Goal: Task Accomplishment & Management: Manage account settings

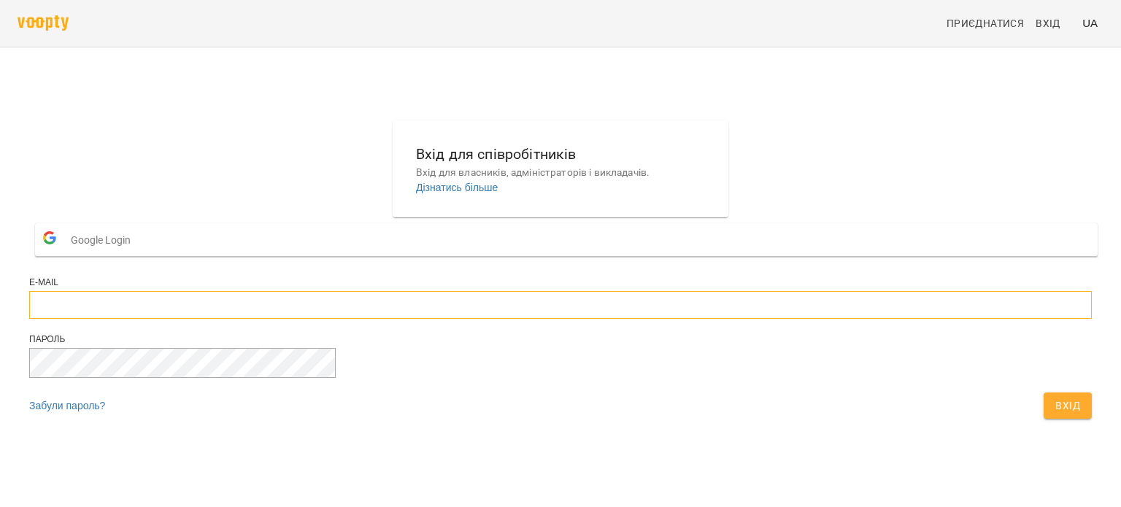
type input "**********"
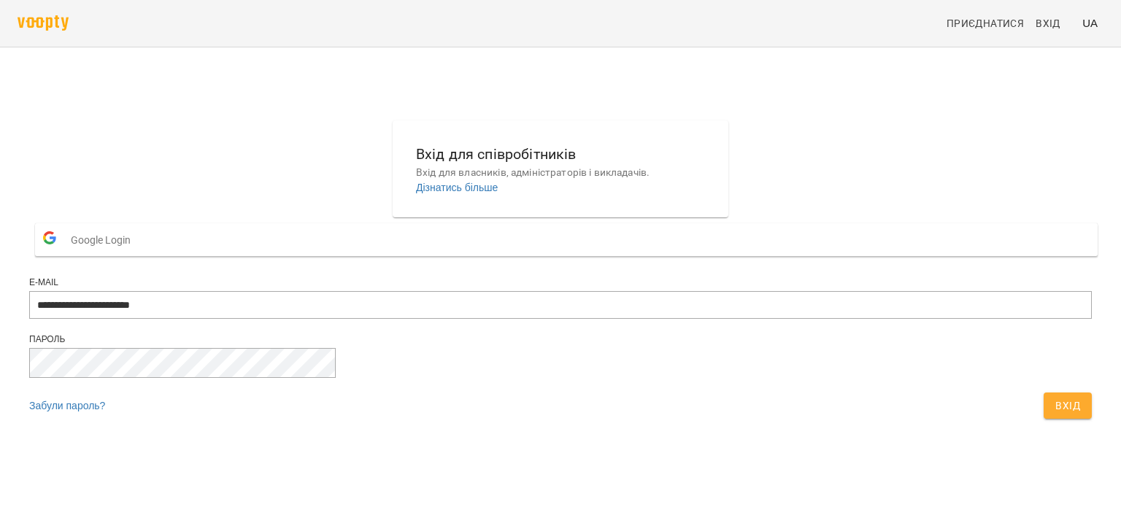
click at [1055, 414] on span "Вхід" at bounding box center [1067, 406] width 25 height 18
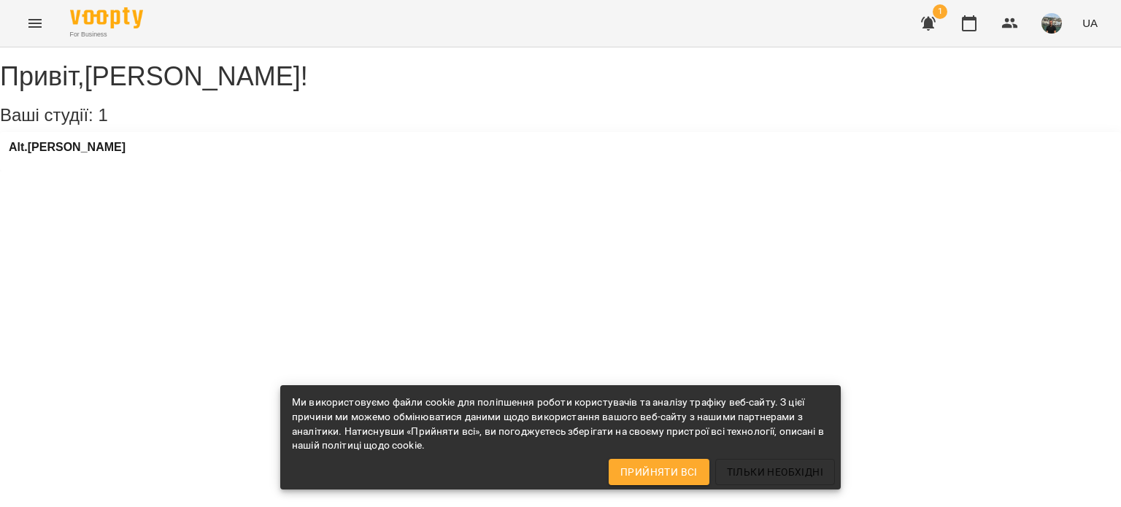
click at [932, 25] on icon "button" at bounding box center [928, 24] width 15 height 14
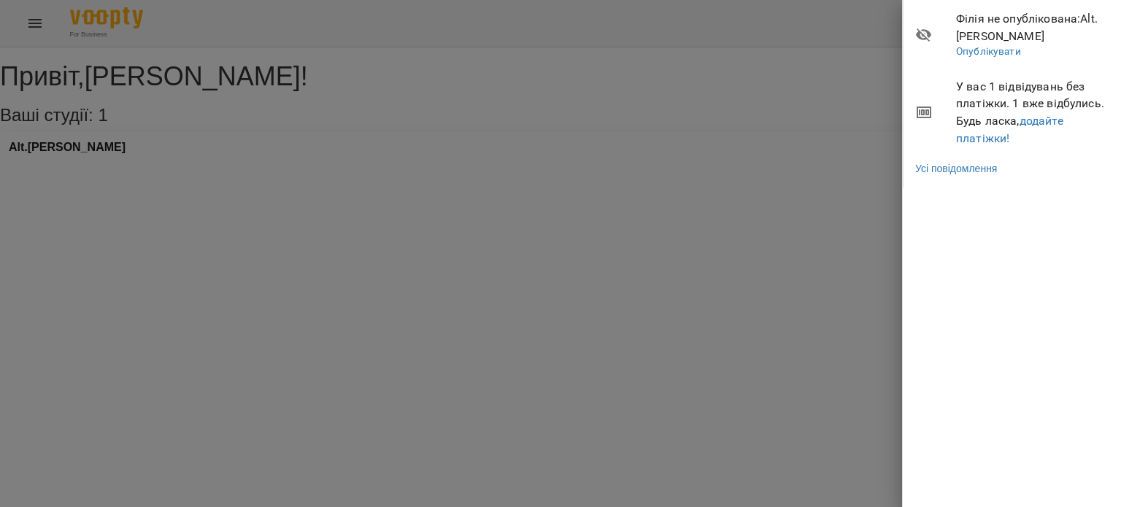
click at [736, 125] on div at bounding box center [560, 253] width 1121 height 507
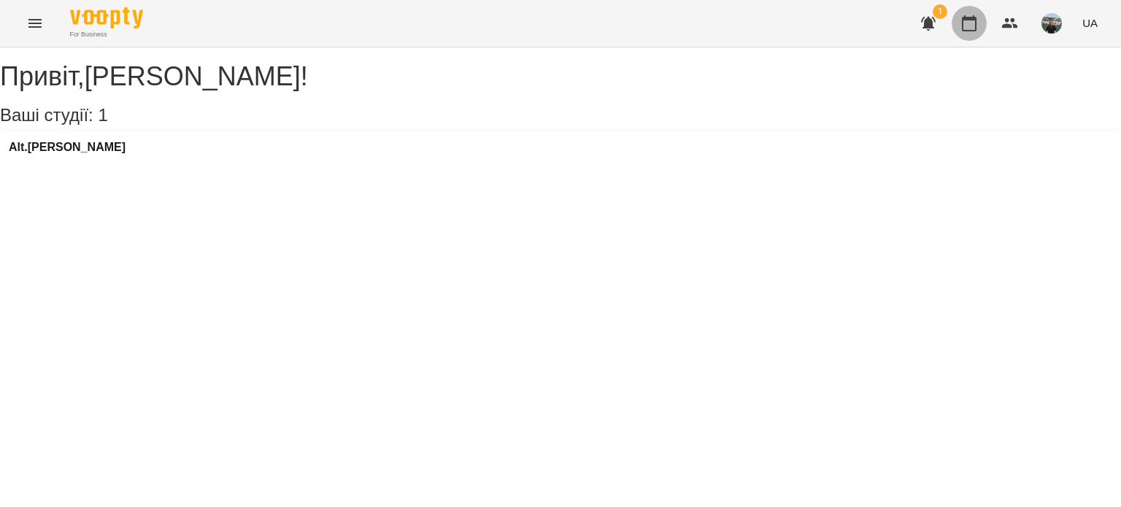
click at [972, 28] on icon "button" at bounding box center [969, 24] width 18 height 18
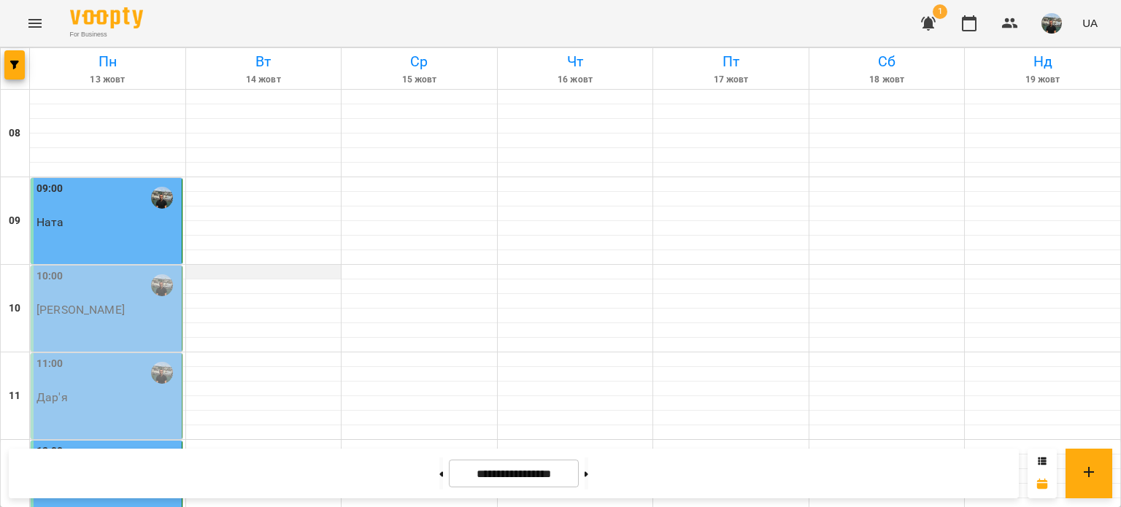
click at [241, 272] on div at bounding box center [263, 272] width 155 height 15
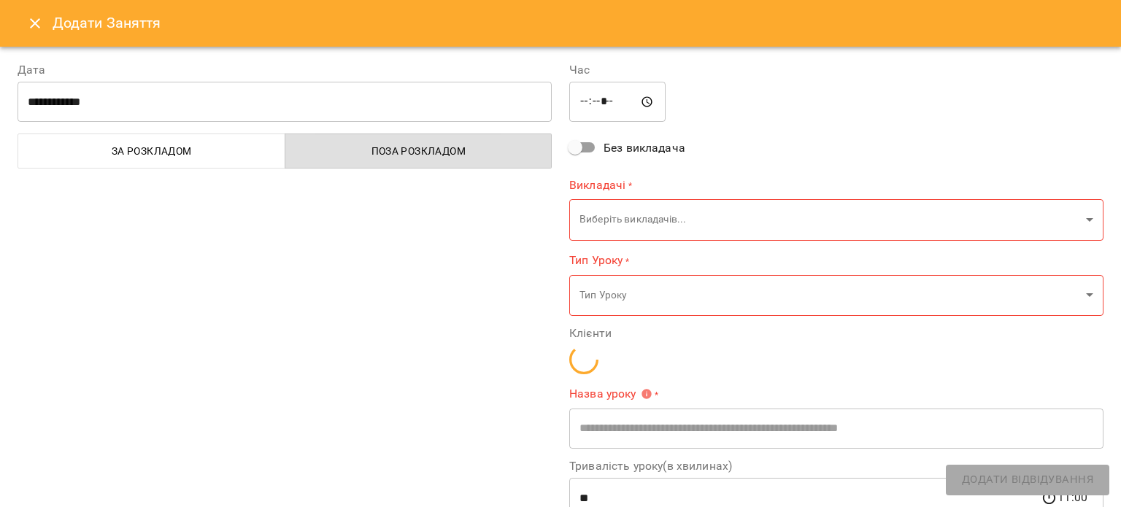
type input "**********"
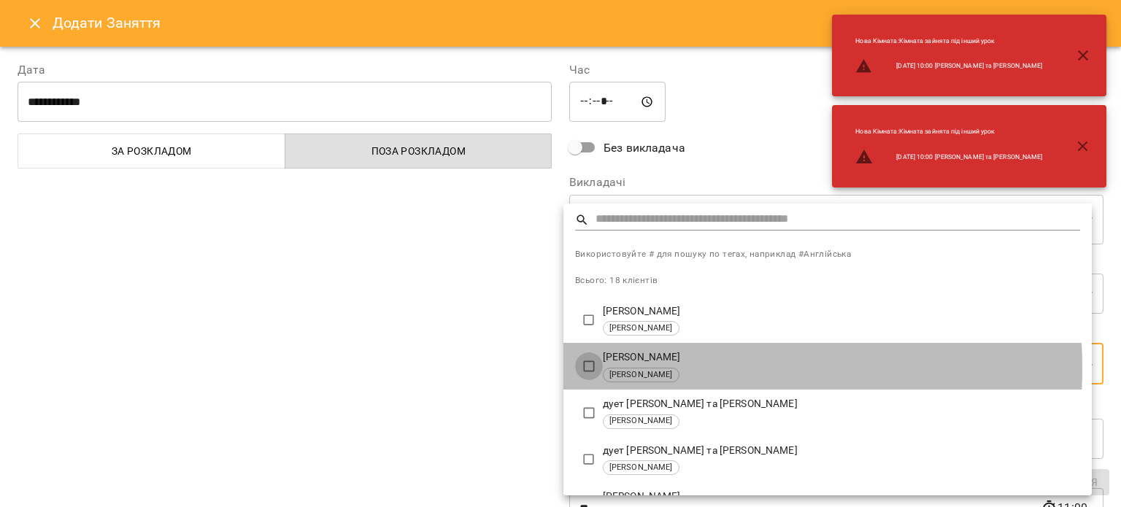
type input "**********"
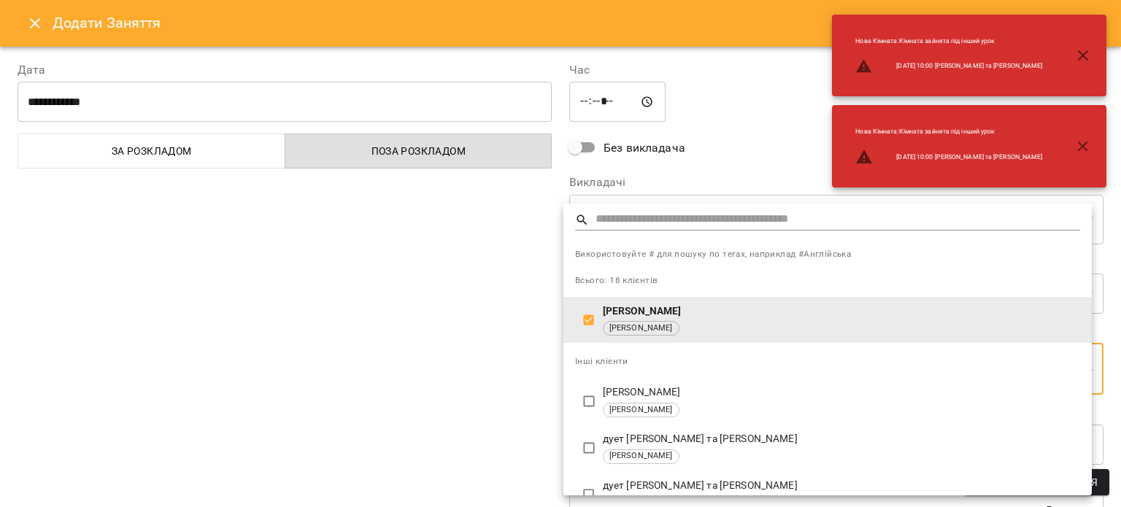
click at [765, 153] on div at bounding box center [560, 253] width 1121 height 507
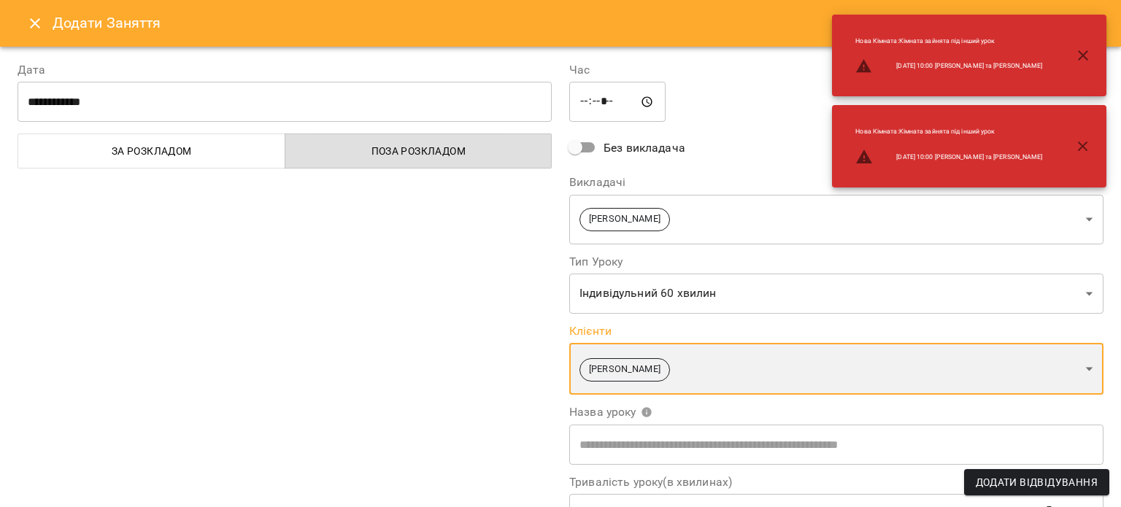
scroll to position [200, 0]
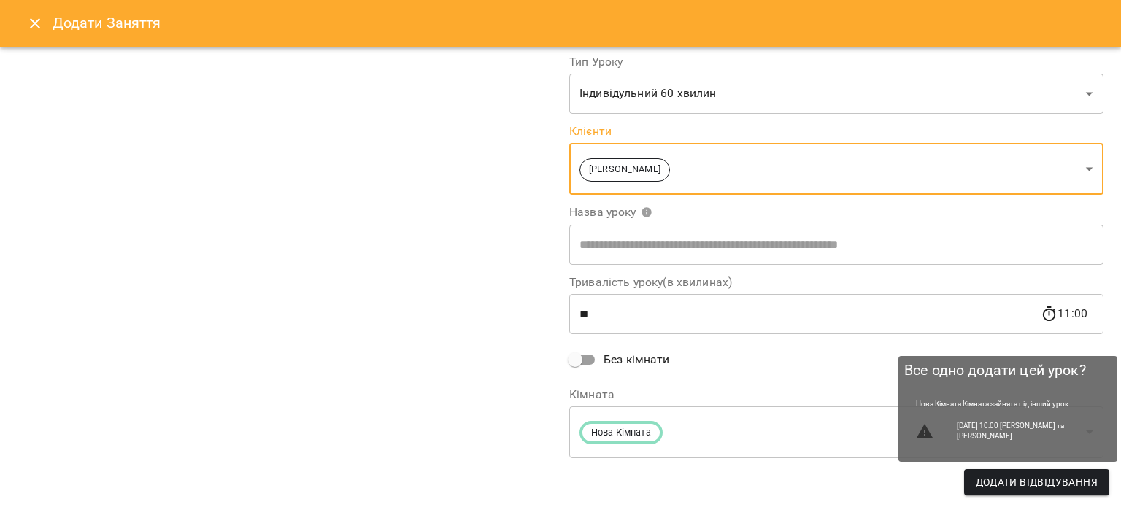
click at [1027, 480] on span "Додати Відвідування" at bounding box center [1036, 483] width 122 height 18
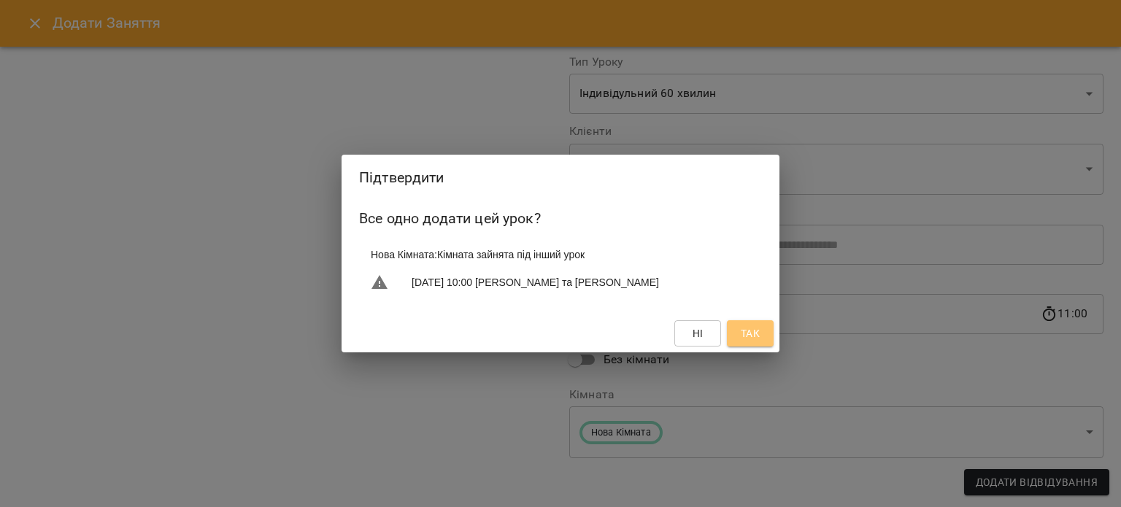
click at [750, 339] on span "Так" at bounding box center [750, 334] width 19 height 18
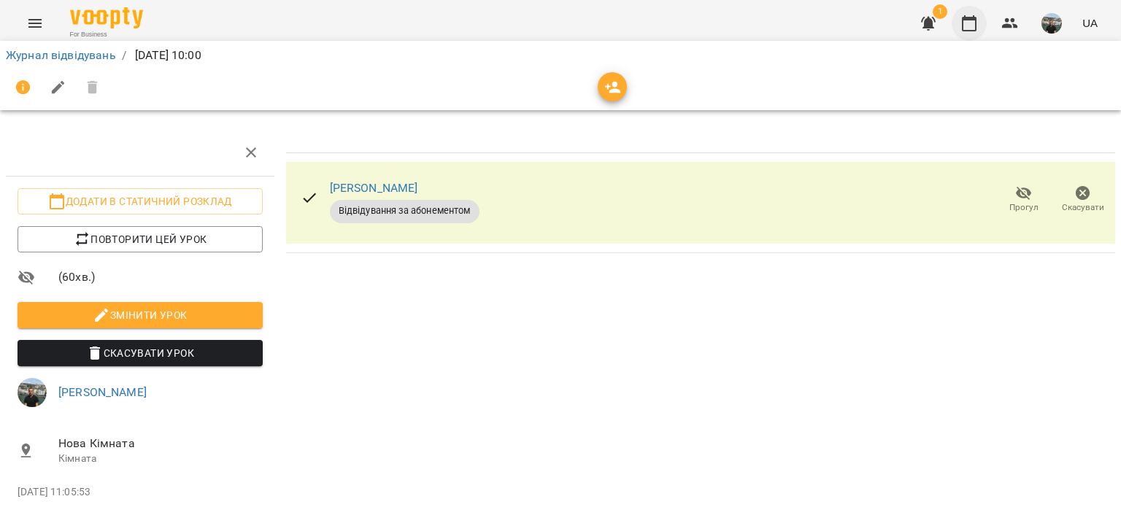
click at [972, 20] on icon "button" at bounding box center [969, 24] width 18 height 18
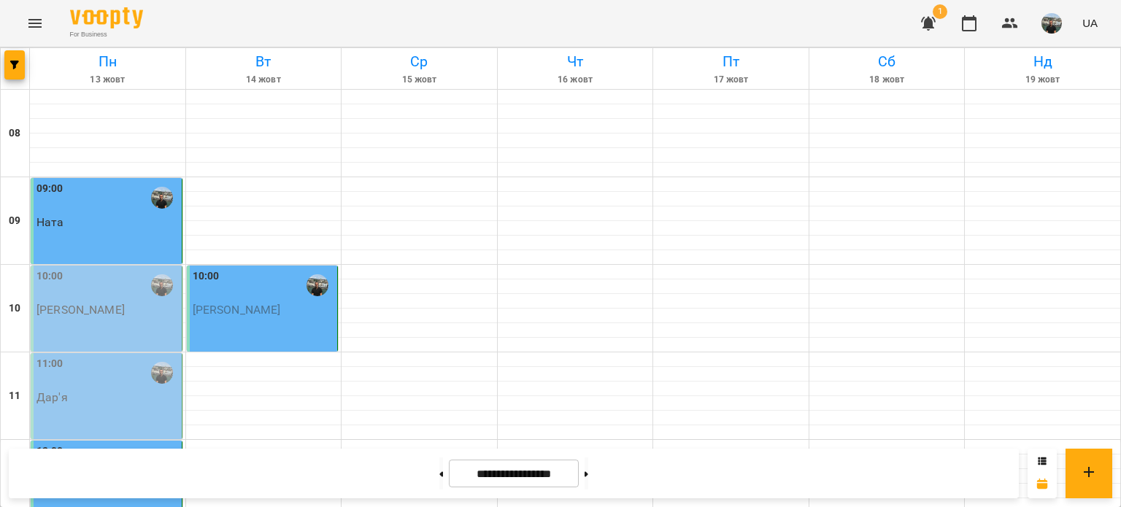
click at [265, 283] on div "10:00" at bounding box center [264, 285] width 142 height 34
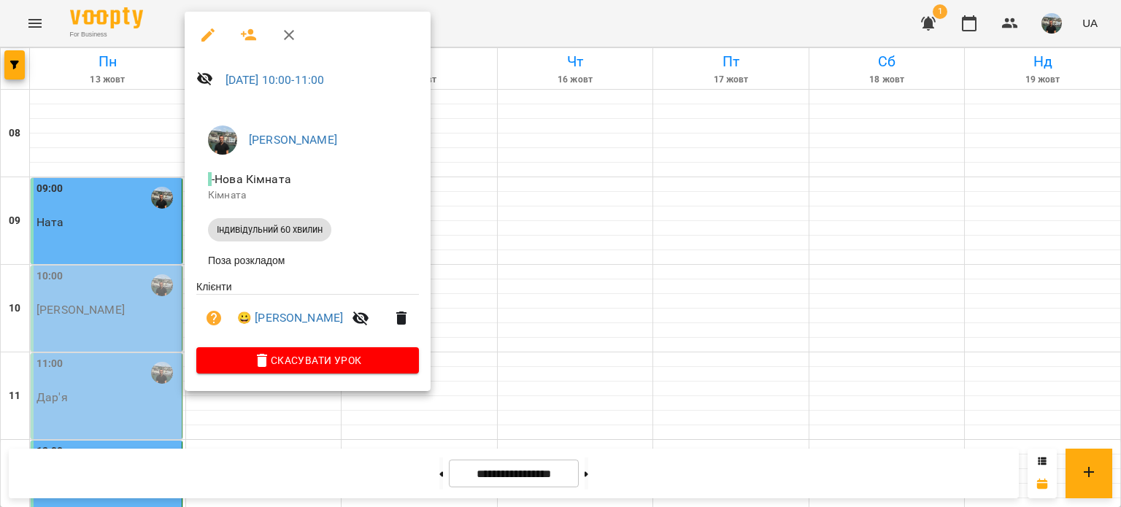
click at [1051, 24] on div at bounding box center [560, 253] width 1121 height 507
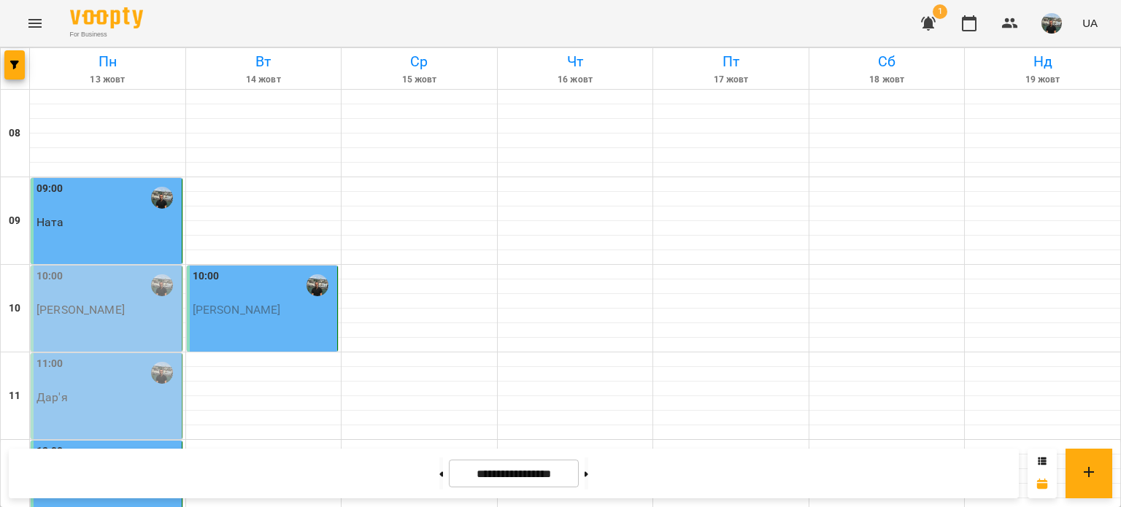
click at [1052, 24] on img "button" at bounding box center [1051, 23] width 20 height 20
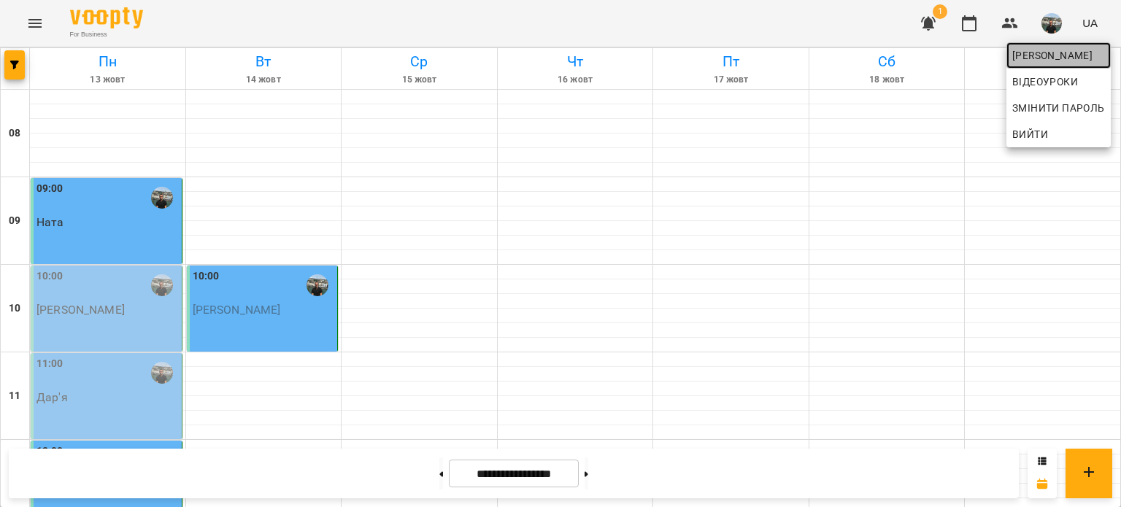
click at [1029, 50] on span "Юрій" at bounding box center [1058, 56] width 93 height 18
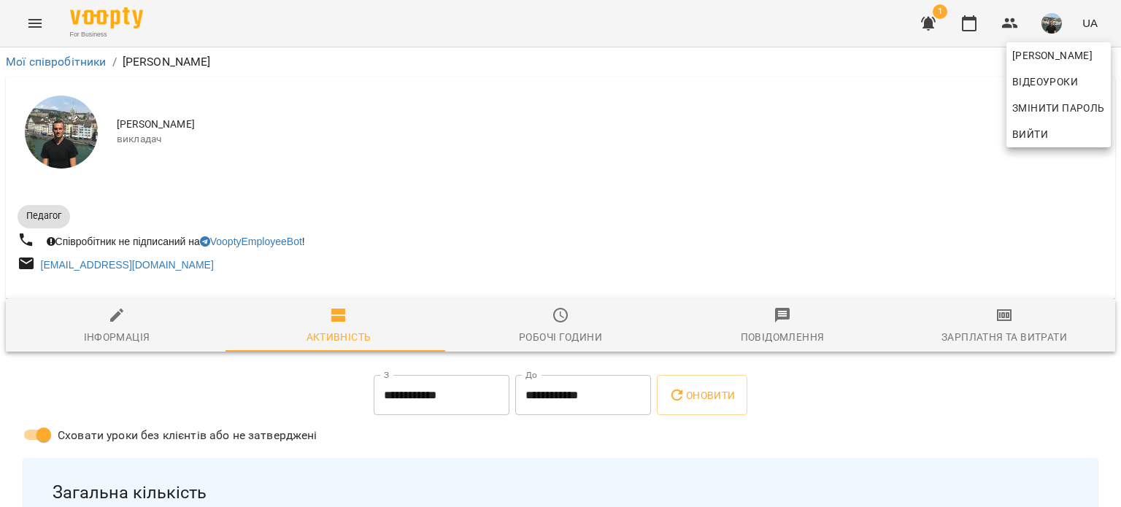
drag, startPoint x: 1116, startPoint y: 78, endPoint x: 1113, endPoint y: 107, distance: 29.3
click at [1113, 107] on div at bounding box center [560, 253] width 1121 height 507
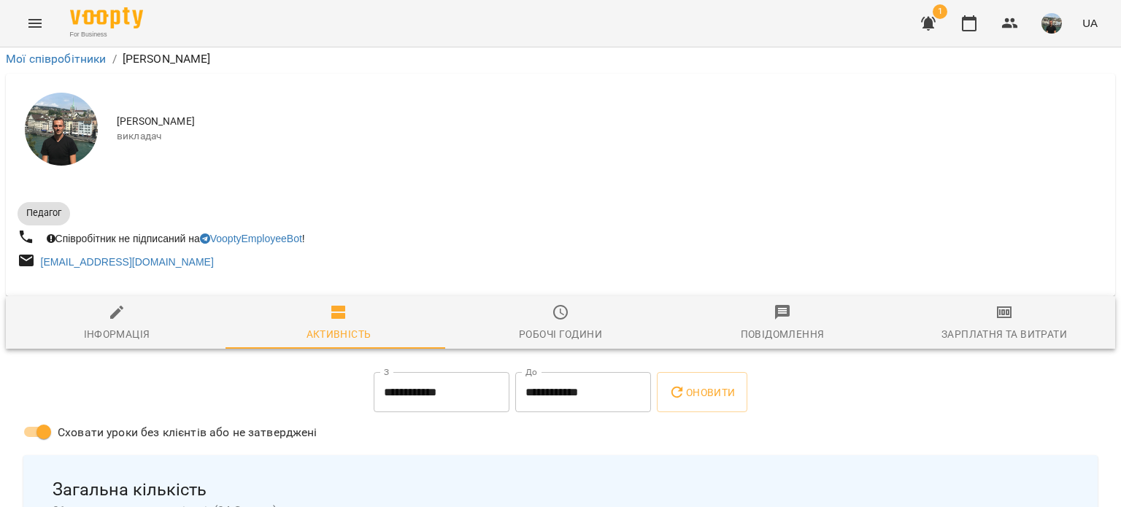
scroll to position [3048, 0]
click at [1051, 23] on img "button" at bounding box center [1051, 23] width 20 height 20
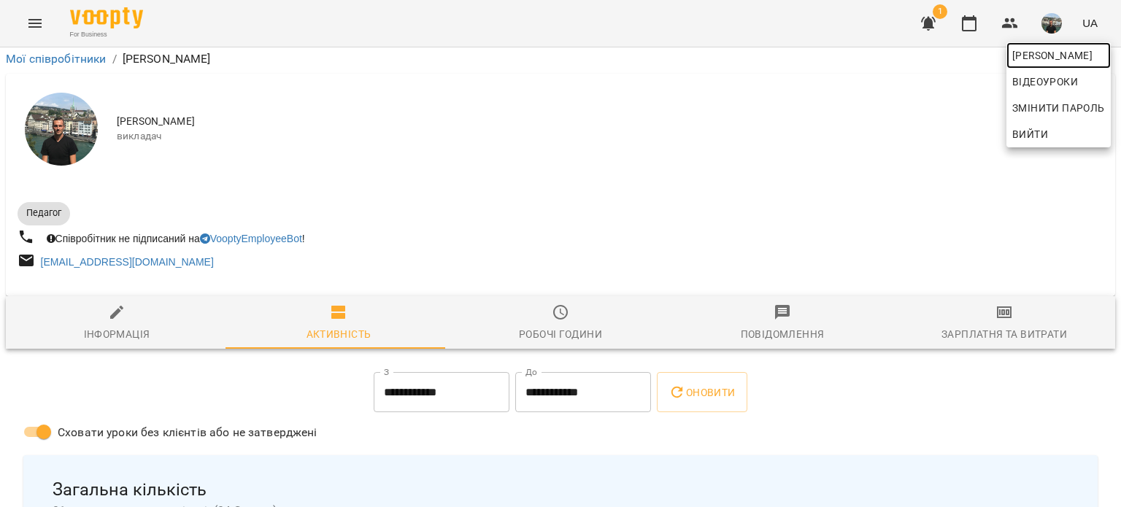
click at [1021, 53] on span "Юрій" at bounding box center [1058, 56] width 93 height 18
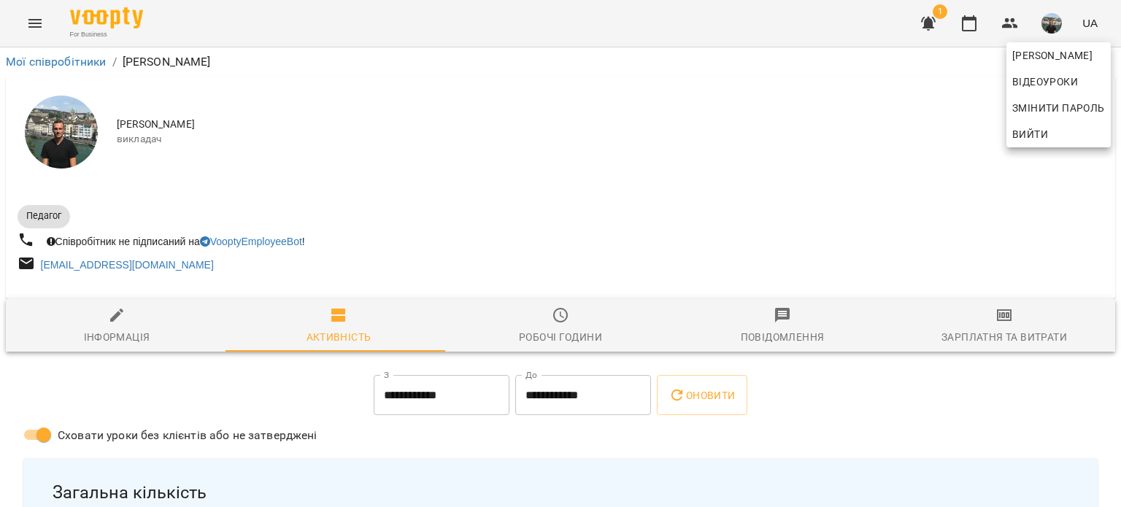
drag, startPoint x: 1116, startPoint y: 73, endPoint x: 1113, endPoint y: 88, distance: 15.7
click at [1113, 88] on div at bounding box center [560, 253] width 1121 height 507
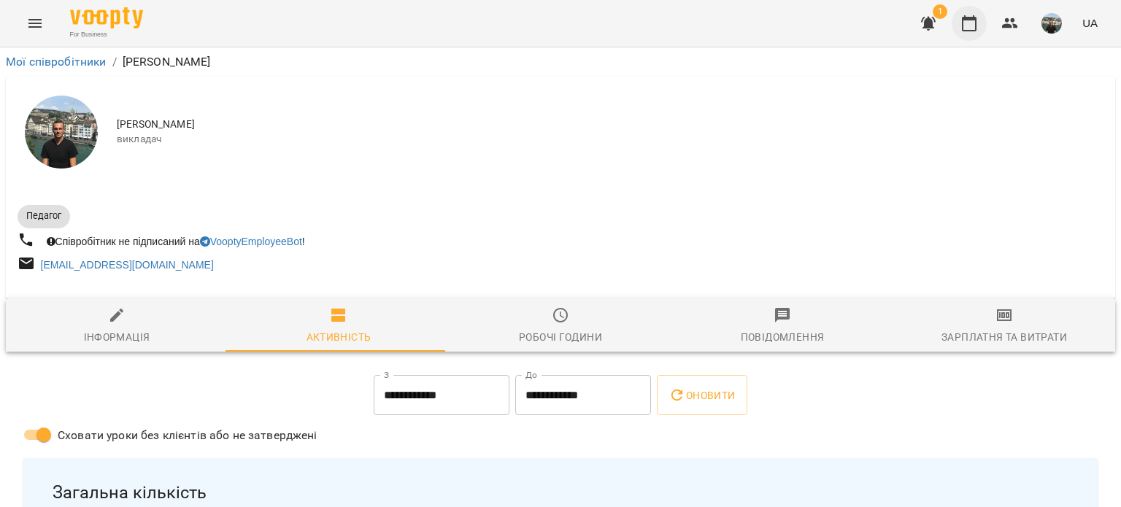
click at [963, 18] on icon "button" at bounding box center [969, 23] width 15 height 16
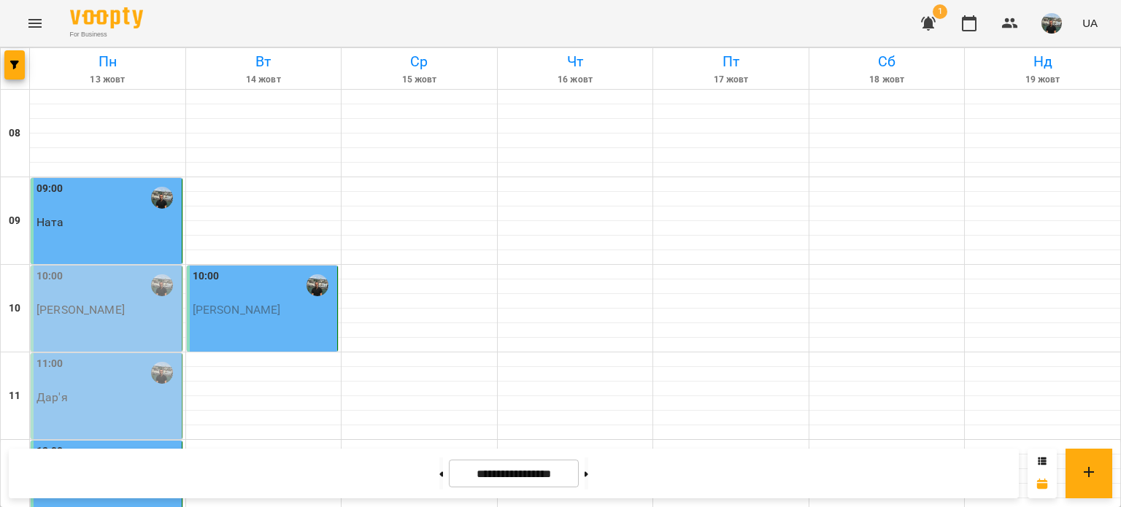
scroll to position [146, 0]
click at [1051, 23] on img "button" at bounding box center [1051, 23] width 20 height 20
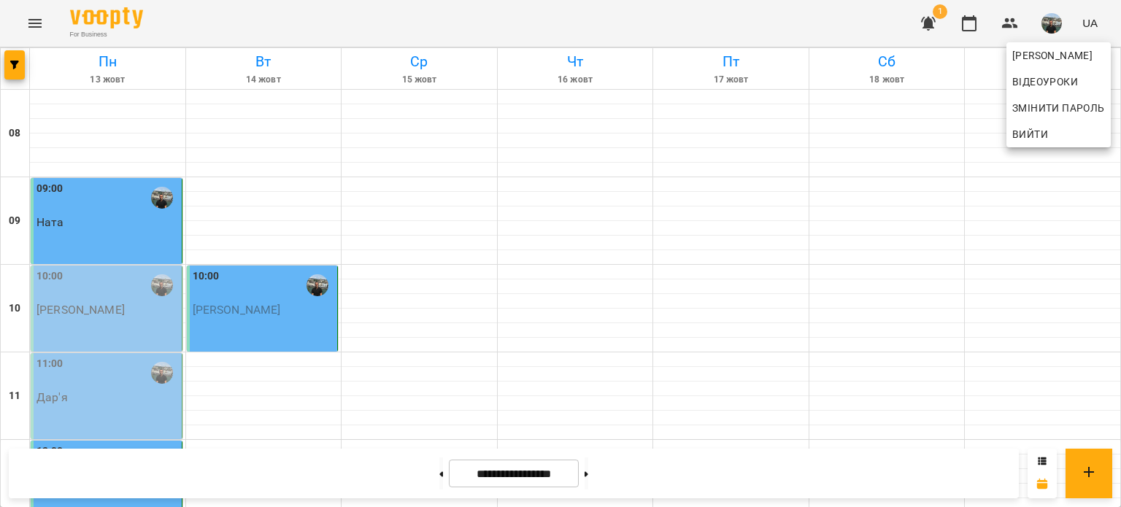
click at [1032, 130] on span "Вийти" at bounding box center [1030, 134] width 36 height 18
